Goal: Entertainment & Leisure: Consume media (video, audio)

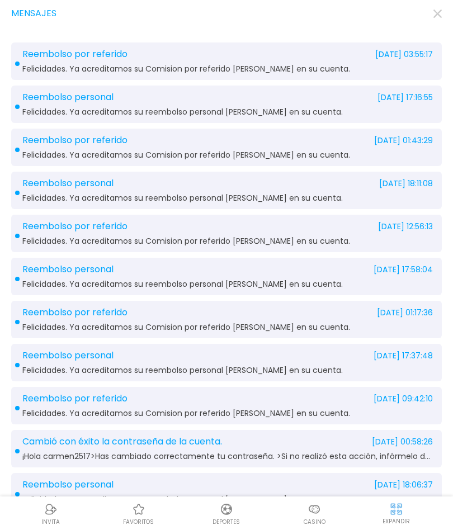
click at [436, 17] on icon "button" at bounding box center [437, 14] width 8 height 8
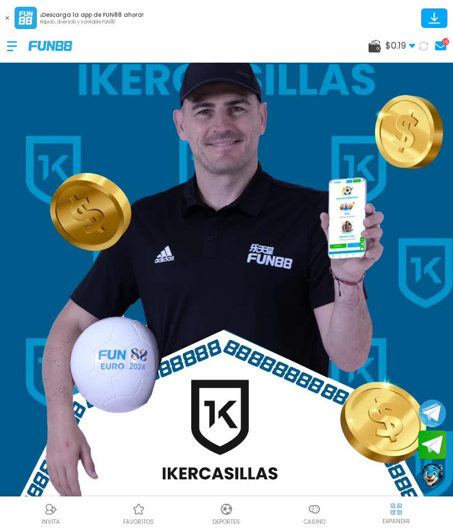
click at [18, 42] on div at bounding box center [18, 46] width 22 height 33
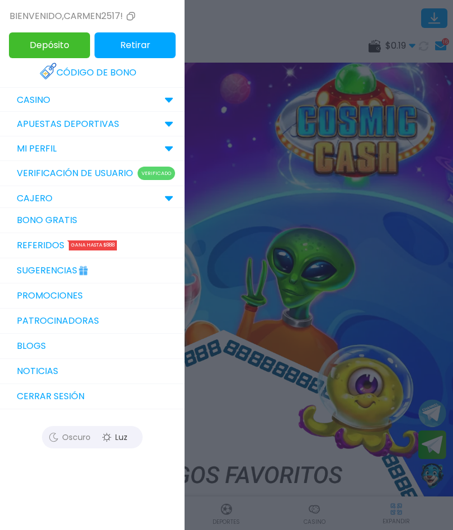
click at [274, 18] on div at bounding box center [226, 265] width 453 height 530
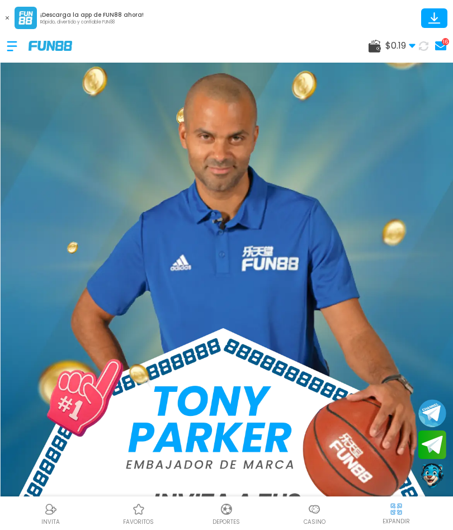
click at [2, 19] on button at bounding box center [7, 18] width 15 height 15
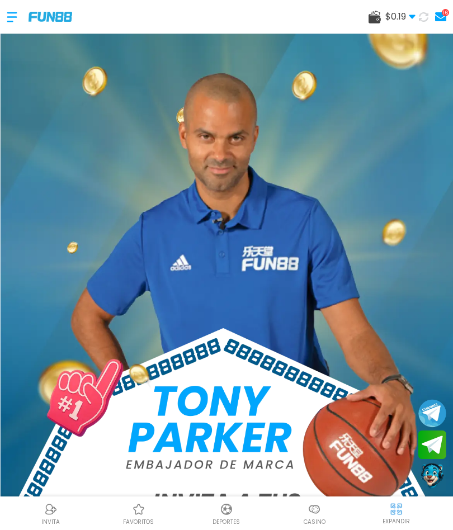
click at [15, 18] on div at bounding box center [18, 17] width 22 height 33
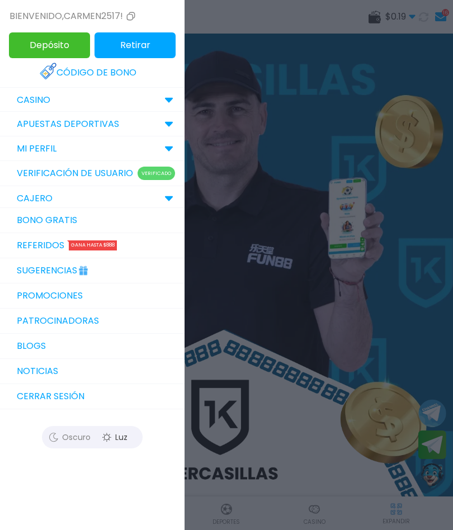
click at [144, 50] on button "Retirar" at bounding box center [134, 45] width 81 height 26
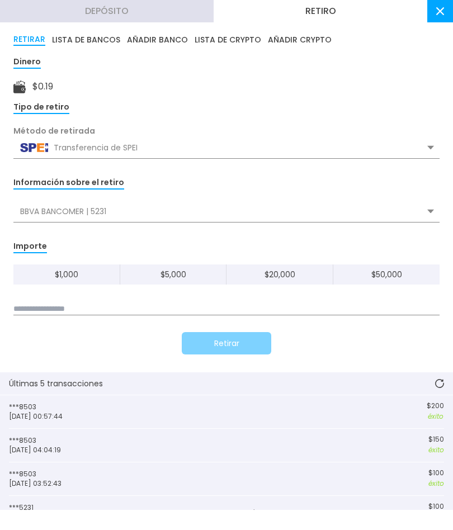
click at [100, 11] on button "Depósito" at bounding box center [107, 11] width 214 height 22
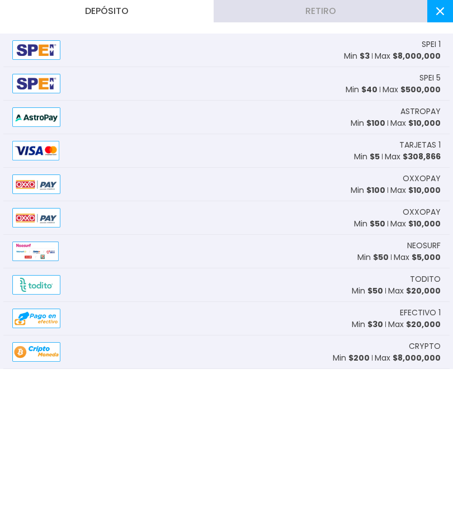
click at [262, 84] on div "SPEI 5 Min $ 40 Max $ 500,000" at bounding box center [226, 84] width 446 height 34
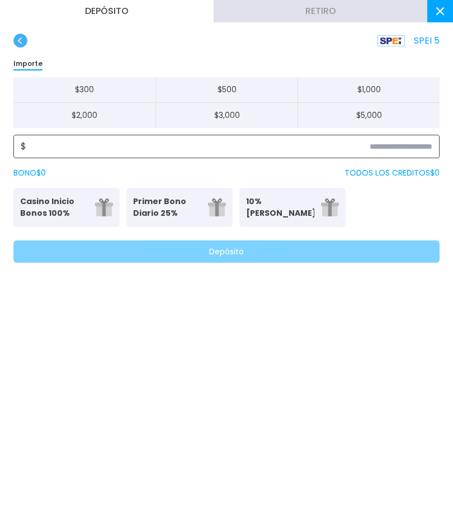
click at [231, 151] on input at bounding box center [229, 146] width 406 height 13
click at [244, 149] on input at bounding box center [229, 146] width 406 height 13
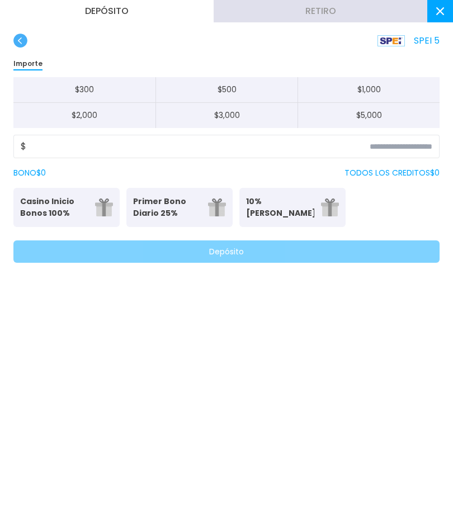
click at [74, 207] on p "Casino Inicio Bonos 100%" at bounding box center [54, 207] width 68 height 23
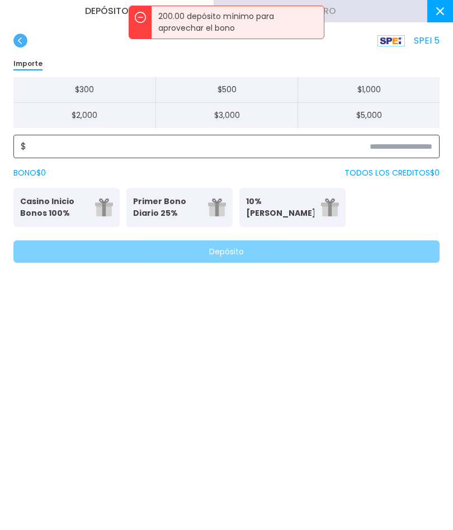
click at [417, 144] on input at bounding box center [229, 146] width 406 height 13
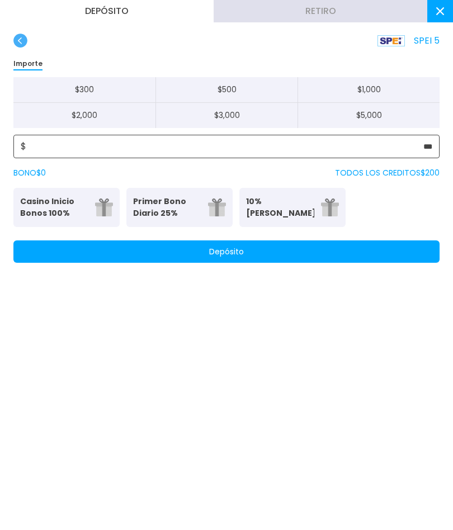
type input "***"
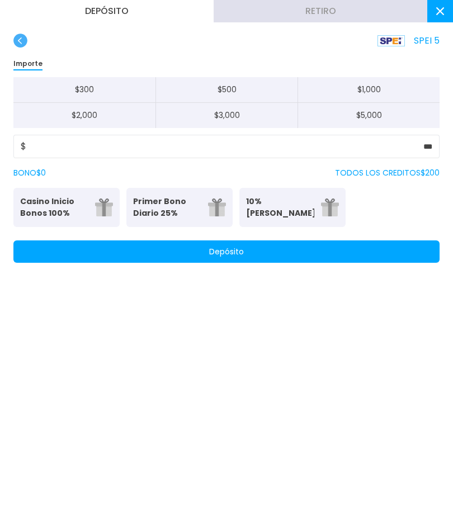
click at [79, 212] on p "Casino Inicio Bonos 100%" at bounding box center [54, 207] width 68 height 23
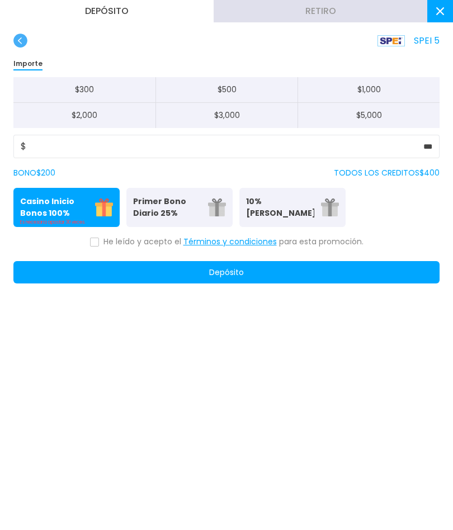
click at [98, 239] on button at bounding box center [94, 242] width 9 height 9
click at [239, 243] on button "Términos y condiciones" at bounding box center [229, 242] width 93 height 12
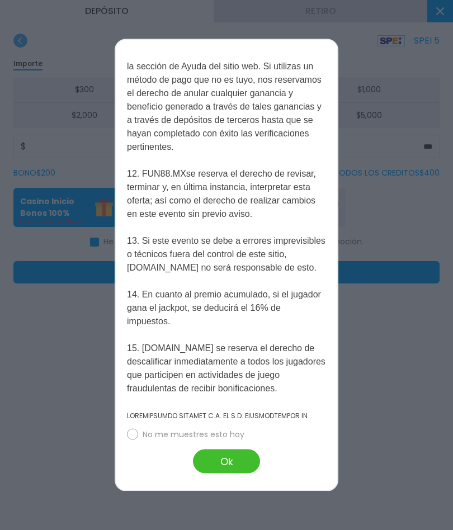
click at [383, 274] on div at bounding box center [226, 265] width 453 height 530
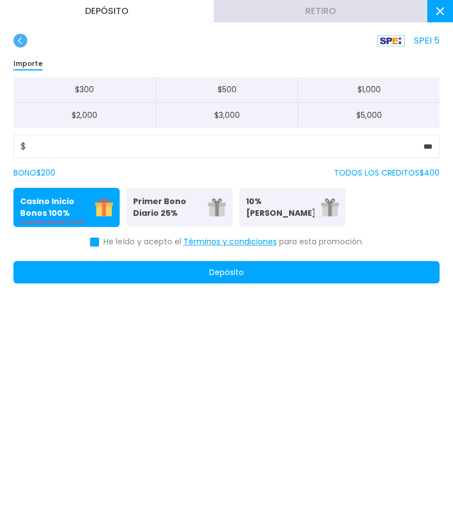
click at [350, 278] on button "Depósito" at bounding box center [226, 272] width 426 height 22
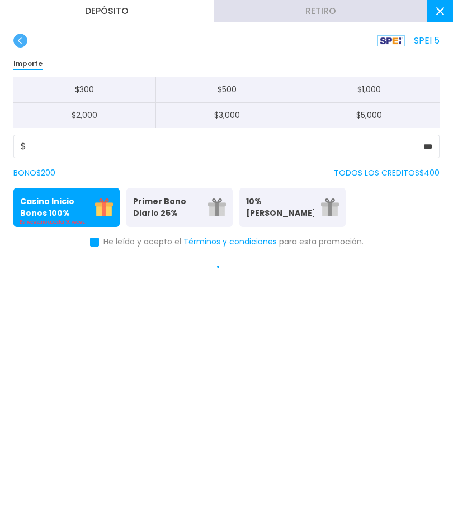
click at [260, 237] on button "Términos y condiciones" at bounding box center [229, 242] width 93 height 12
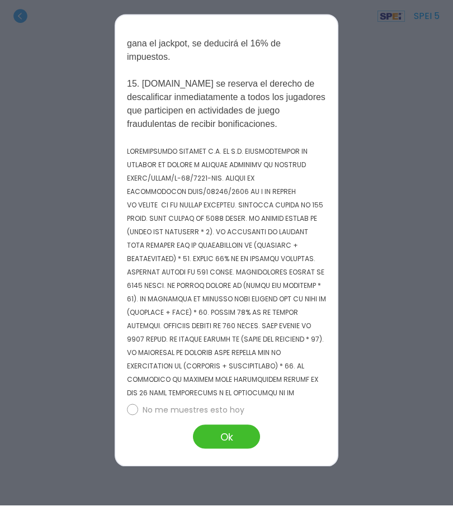
click at [384, 346] on div at bounding box center [226, 265] width 453 height 530
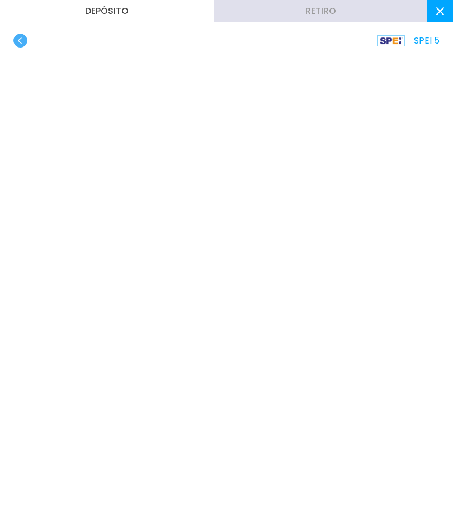
click at [437, 11] on icon at bounding box center [440, 11] width 8 height 8
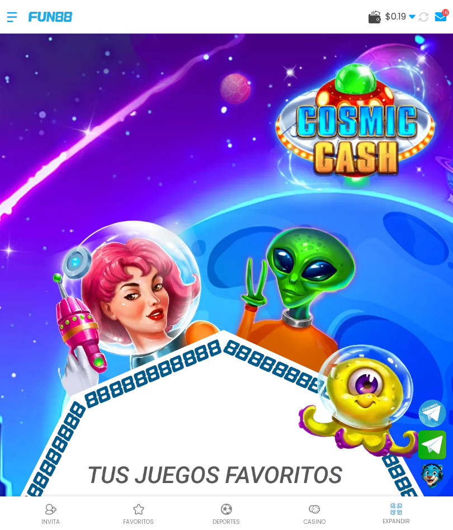
click at [319, 510] on img at bounding box center [313, 508] width 13 height 13
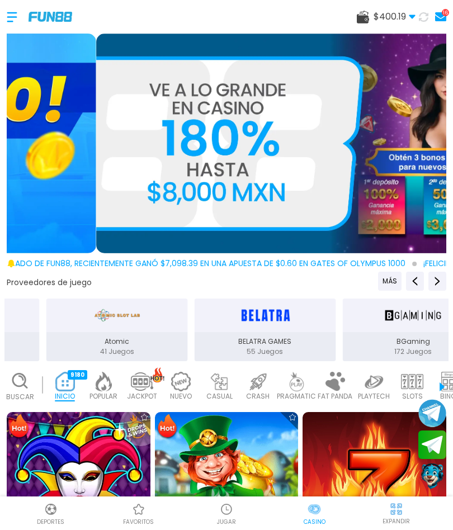
click at [364, 17] on use at bounding box center [363, 17] width 12 height 13
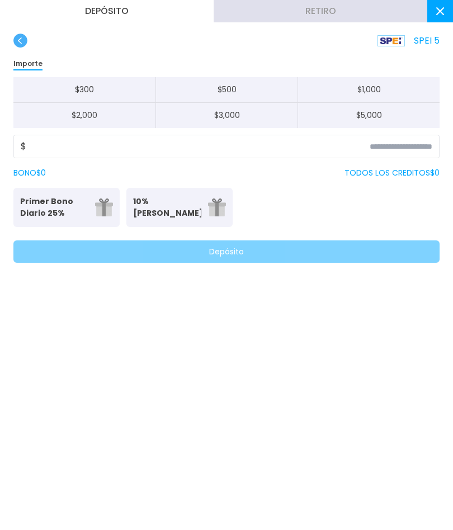
click at [342, 14] on button "Retiro" at bounding box center [321, 11] width 214 height 22
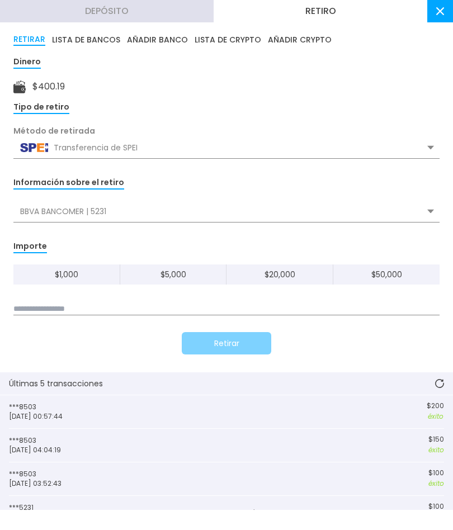
click at [171, 11] on button "Depósito" at bounding box center [107, 11] width 214 height 22
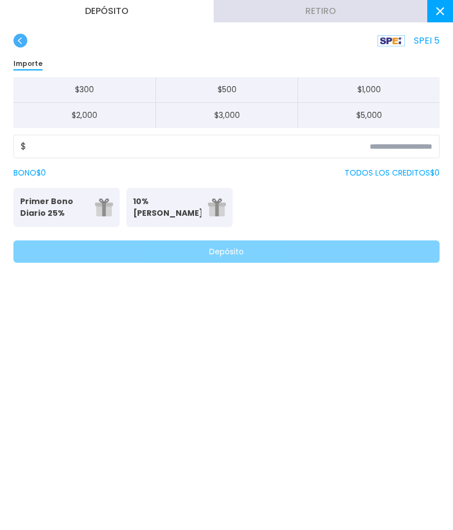
click at [14, 41] on use "button" at bounding box center [20, 41] width 14 height 14
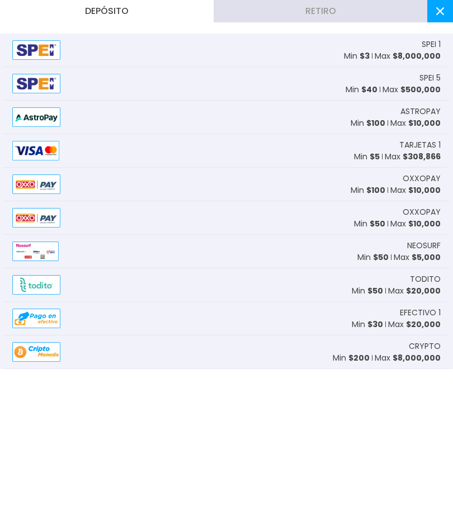
click at [439, 11] on icon at bounding box center [440, 11] width 8 height 8
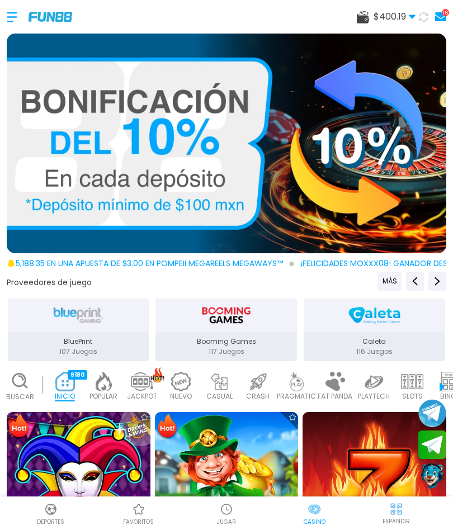
click at [14, 17] on div at bounding box center [18, 17] width 22 height 33
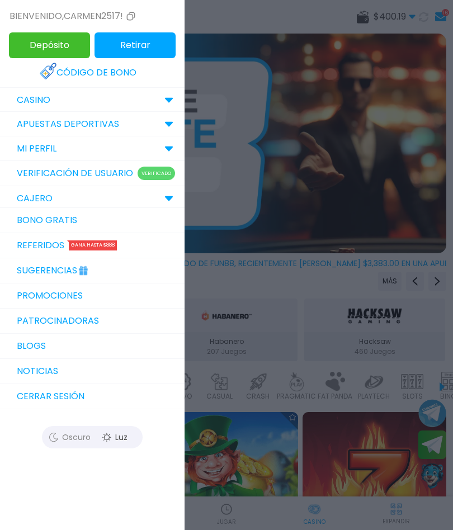
click at [159, 149] on div "MI PERFIL" at bounding box center [92, 148] width 184 height 25
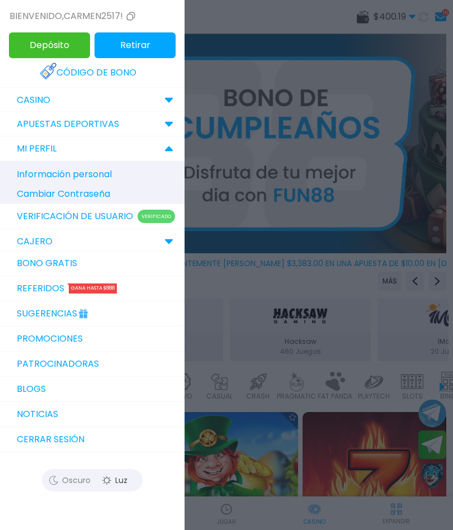
click at [163, 124] on div "Apuestas Deportivas" at bounding box center [92, 124] width 184 height 25
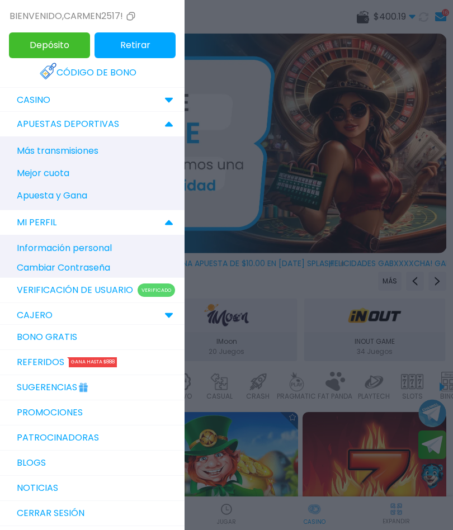
click at [165, 125] on icon at bounding box center [168, 124] width 9 height 6
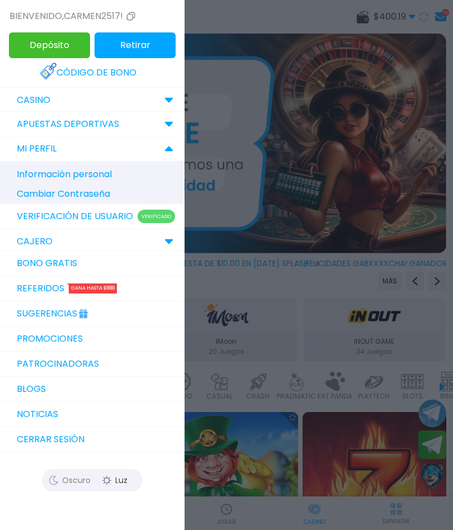
click at [165, 96] on div "CASINO" at bounding box center [92, 100] width 184 height 25
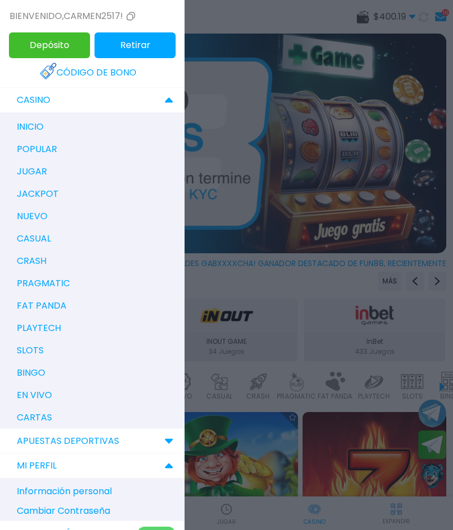
click at [164, 101] on div "CASINO" at bounding box center [92, 100] width 184 height 25
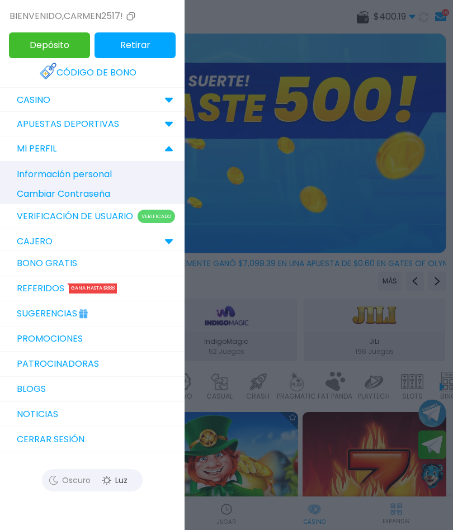
click at [430, 38] on div at bounding box center [226, 265] width 453 height 530
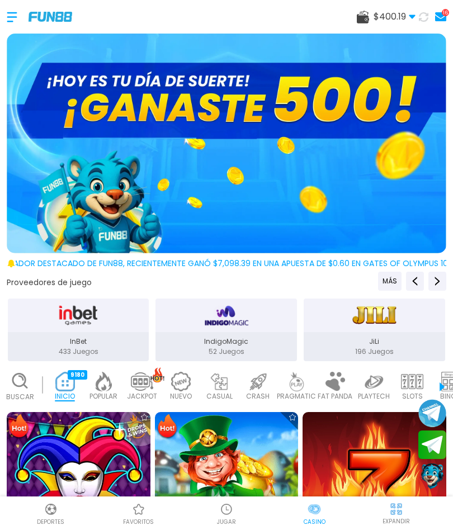
click at [445, 17] on use at bounding box center [440, 16] width 11 height 9
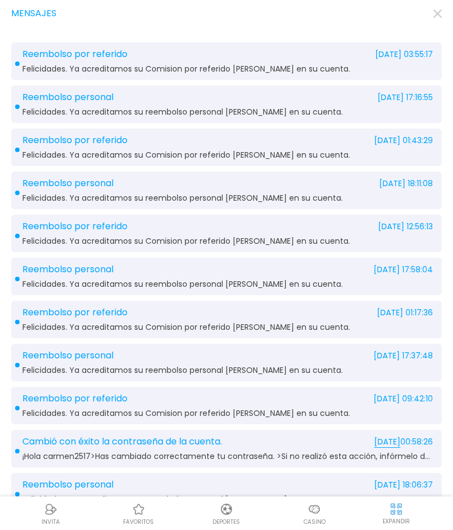
click at [434, 16] on use "button" at bounding box center [437, 14] width 8 height 8
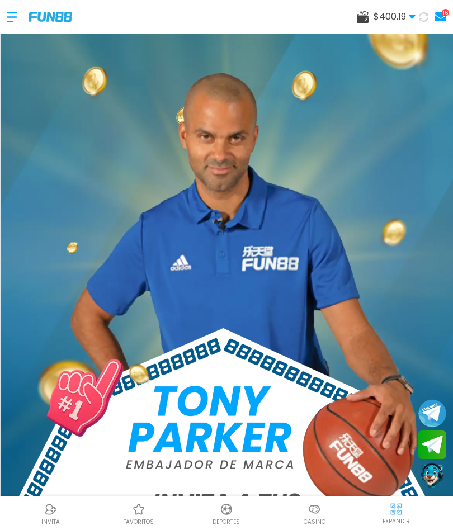
click at [406, 13] on span "$ 400.19" at bounding box center [394, 16] width 42 height 13
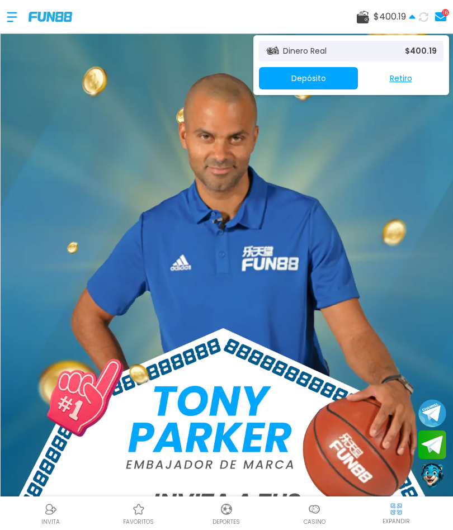
click at [423, 55] on p "$ 400.19" at bounding box center [421, 51] width 32 height 12
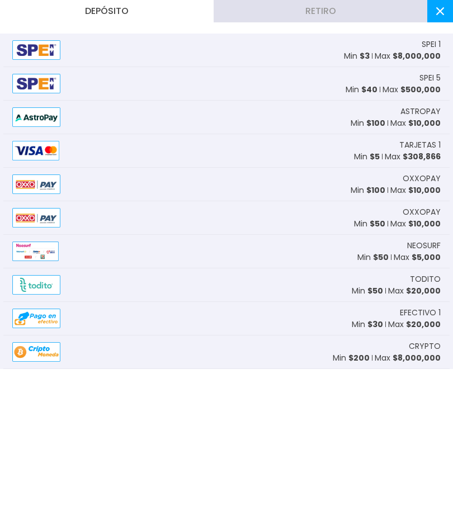
click at [440, 19] on button at bounding box center [440, 11] width 26 height 22
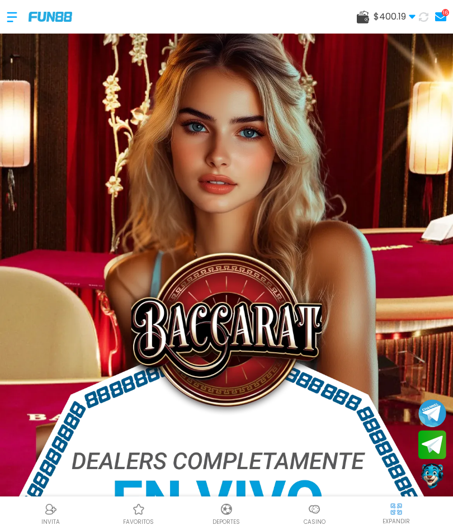
click at [412, 14] on icon at bounding box center [412, 16] width 7 height 7
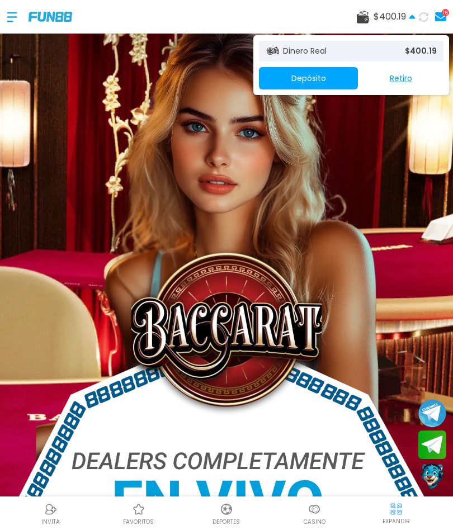
click at [407, 21] on span "$ 400.19" at bounding box center [394, 16] width 42 height 13
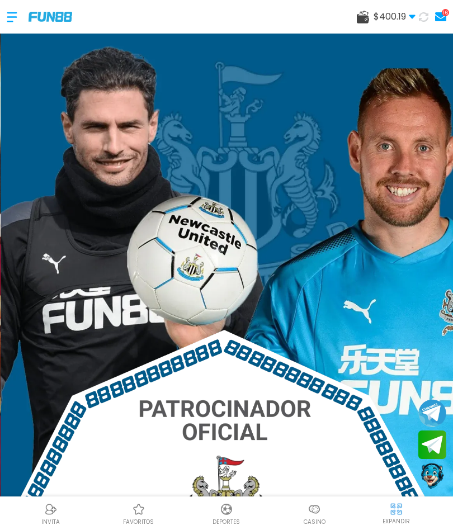
click at [317, 515] on img at bounding box center [313, 508] width 13 height 13
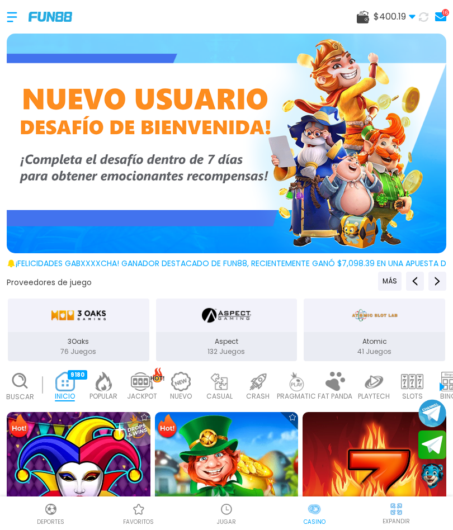
click at [260, 445] on img at bounding box center [227, 484] width 144 height 144
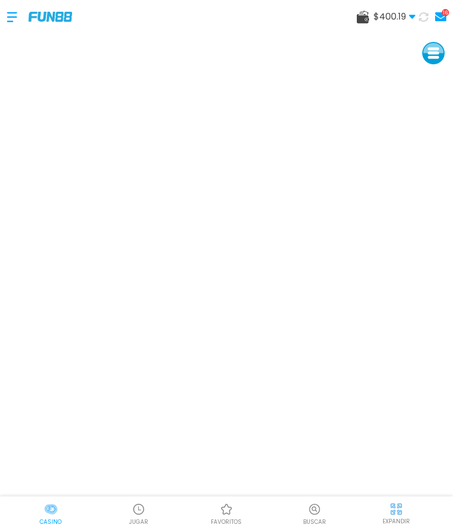
click at [52, 515] on img at bounding box center [50, 508] width 13 height 13
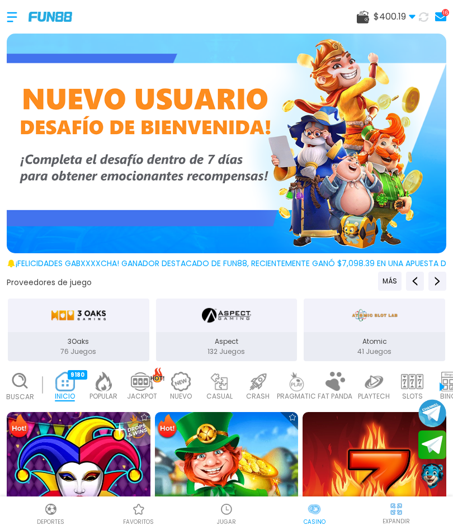
click at [254, 419] on img at bounding box center [227, 484] width 158 height 158
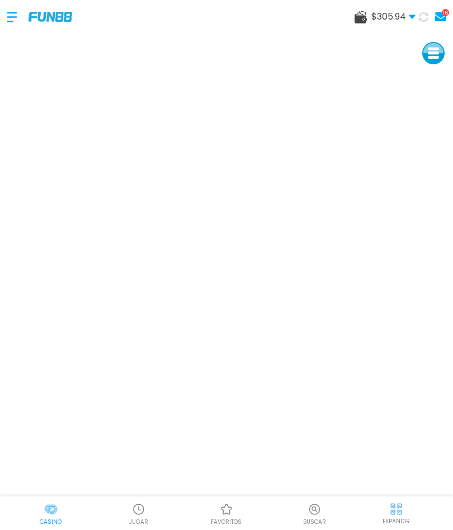
click at [49, 515] on img at bounding box center [50, 508] width 13 height 13
